Goal: Task Accomplishment & Management: Use online tool/utility

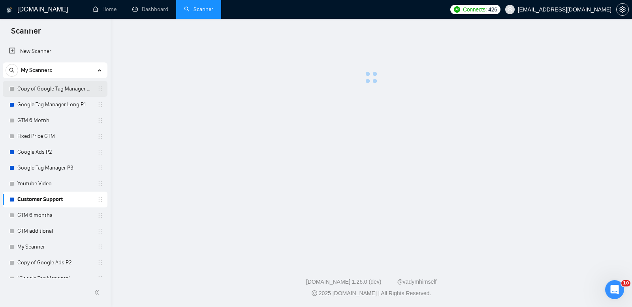
click at [64, 89] on link "Copy of Google Tag Manager Long P1" at bounding box center [54, 89] width 75 height 16
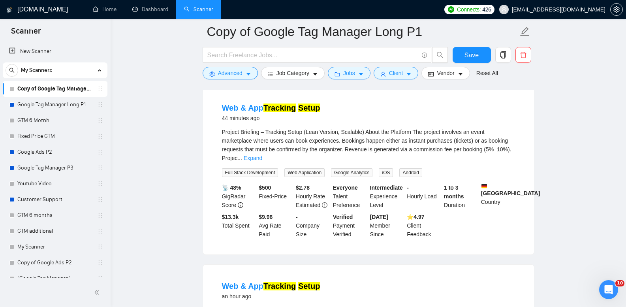
scroll to position [28, 0]
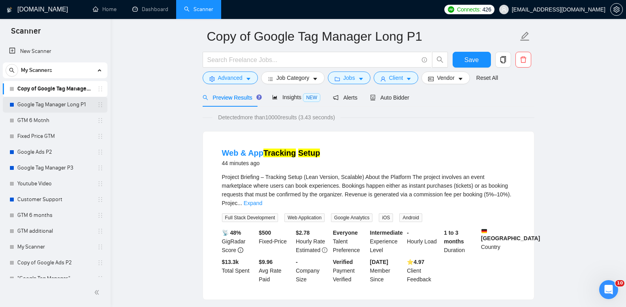
click at [66, 103] on link "Google Tag Manager Long P1" at bounding box center [54, 105] width 75 height 16
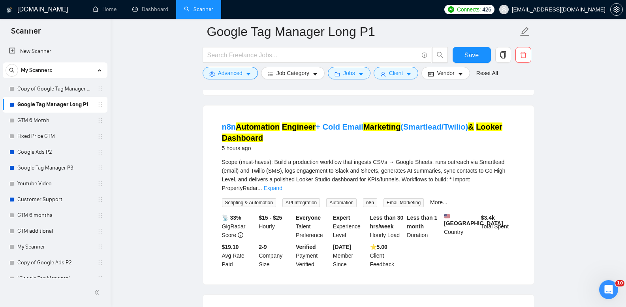
scroll to position [237, 0]
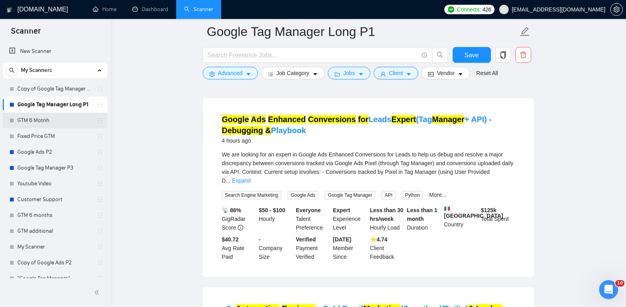
click at [55, 126] on link "GTM 6 Motnh" at bounding box center [54, 121] width 75 height 16
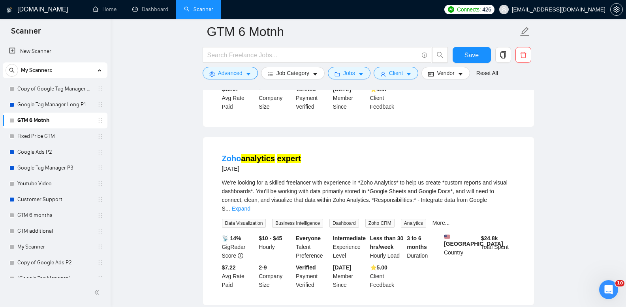
scroll to position [79, 0]
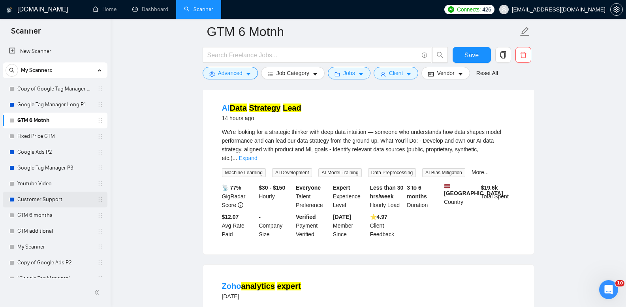
click at [62, 201] on link "Customer Support" at bounding box center [54, 200] width 75 height 16
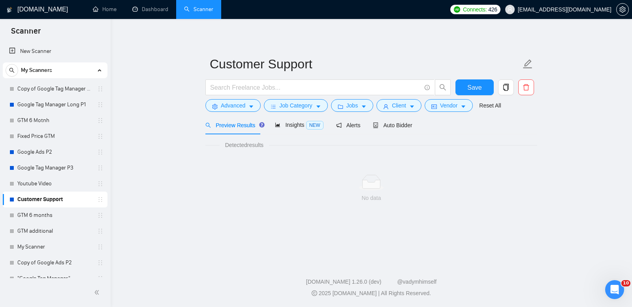
click at [130, 160] on main "Customer Support Save Advanced Job Category Jobs Client Vendor Reset All Previe…" at bounding box center [371, 139] width 496 height 215
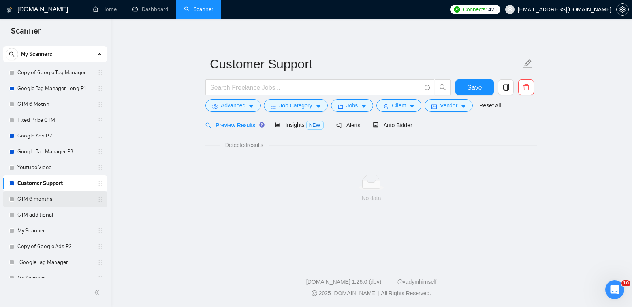
scroll to position [24, 0]
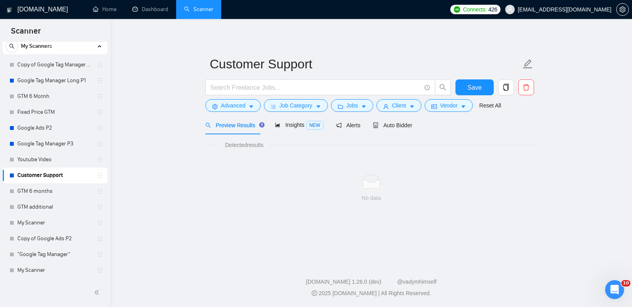
click at [54, 175] on link "Customer Support" at bounding box center [54, 176] width 75 height 16
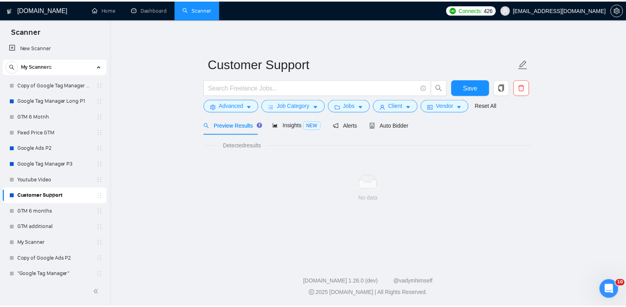
scroll to position [0, 0]
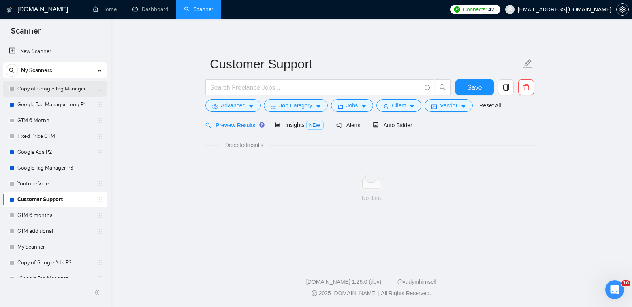
click at [67, 93] on link "Copy of Google Tag Manager Long P1" at bounding box center [54, 89] width 75 height 16
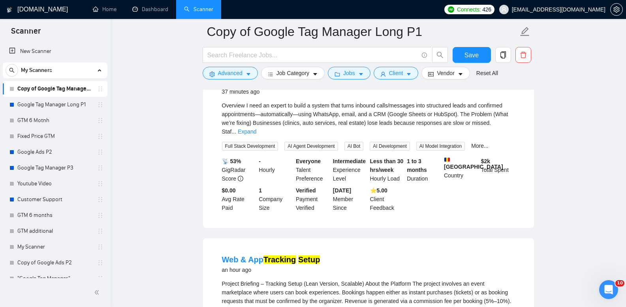
scroll to position [79, 0]
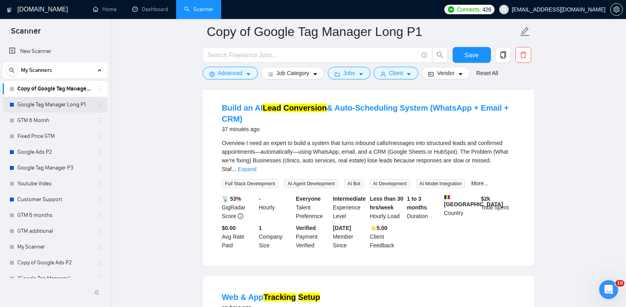
click at [49, 104] on link "Google Tag Manager Long P1" at bounding box center [54, 105] width 75 height 16
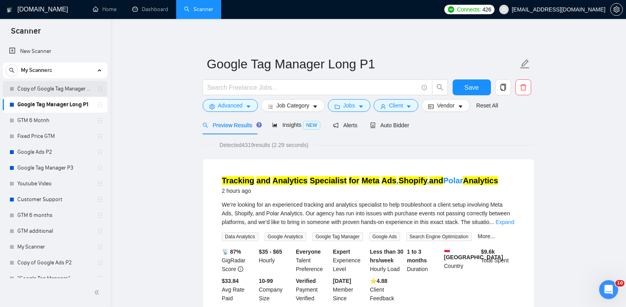
click at [60, 96] on link "Copy of Google Tag Manager Long P1" at bounding box center [54, 89] width 75 height 16
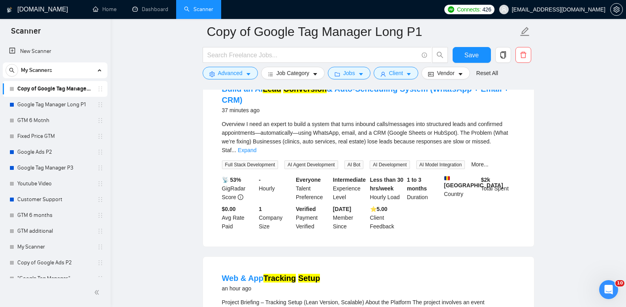
scroll to position [79, 0]
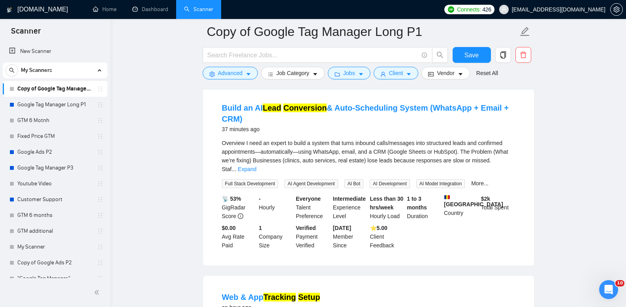
click at [47, 105] on link "Google Tag Manager Long P1" at bounding box center [54, 105] width 75 height 16
